Goal: Task Accomplishment & Management: Use online tool/utility

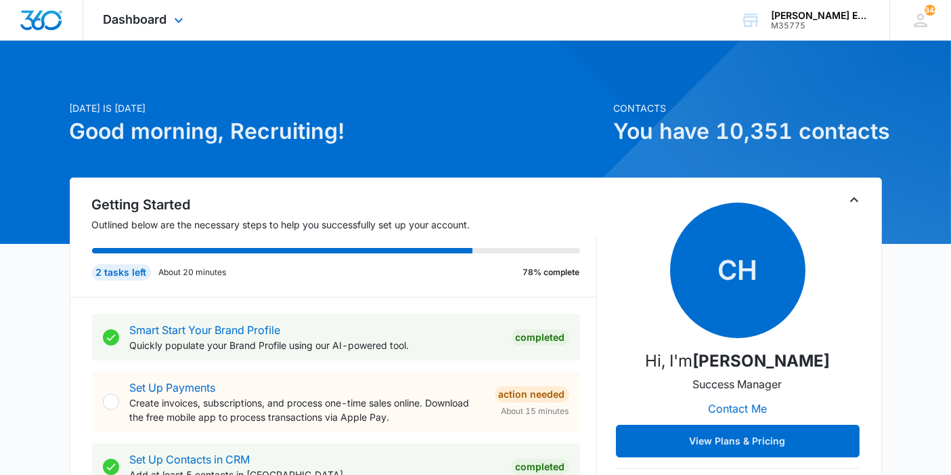
click at [158, 32] on div "Dashboard Apps Reputation Websites Forms CRM Email Social Shop Payments POS Con…" at bounding box center [145, 20] width 124 height 40
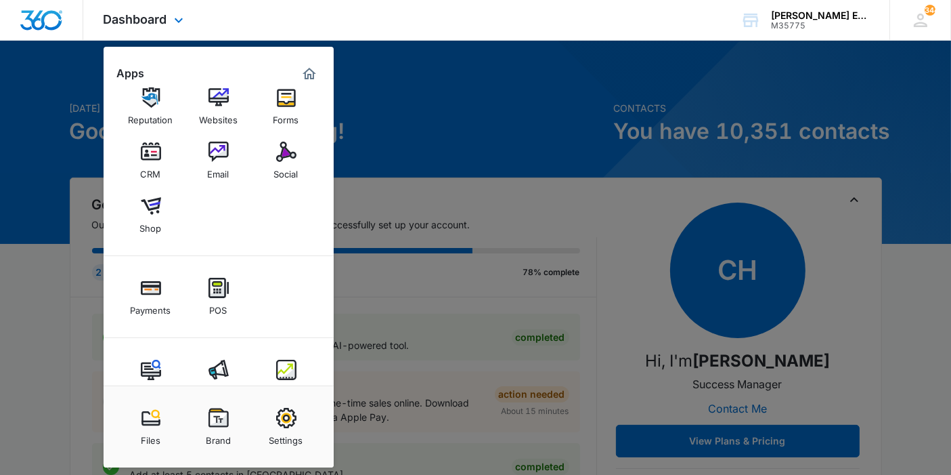
scroll to position [19, 0]
click at [274, 162] on div "Social" at bounding box center [286, 171] width 24 height 18
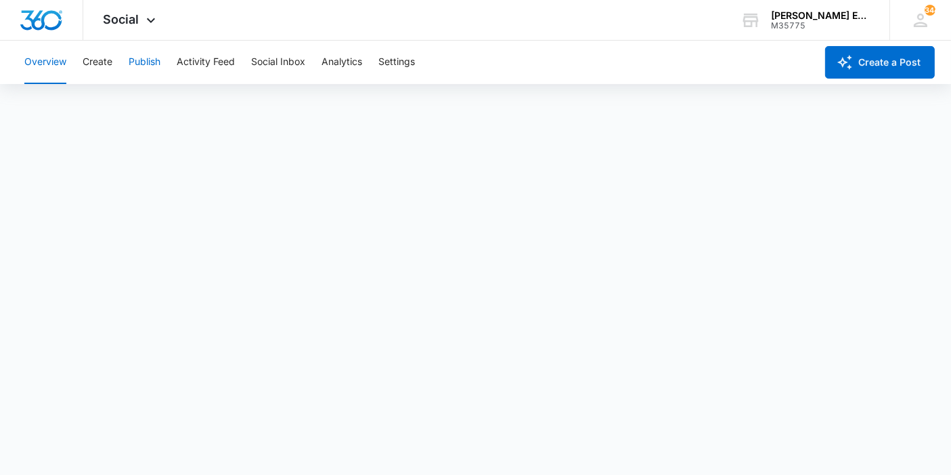
click at [137, 58] on button "Publish" at bounding box center [145, 62] width 32 height 43
